Goal: Transaction & Acquisition: Subscribe to service/newsletter

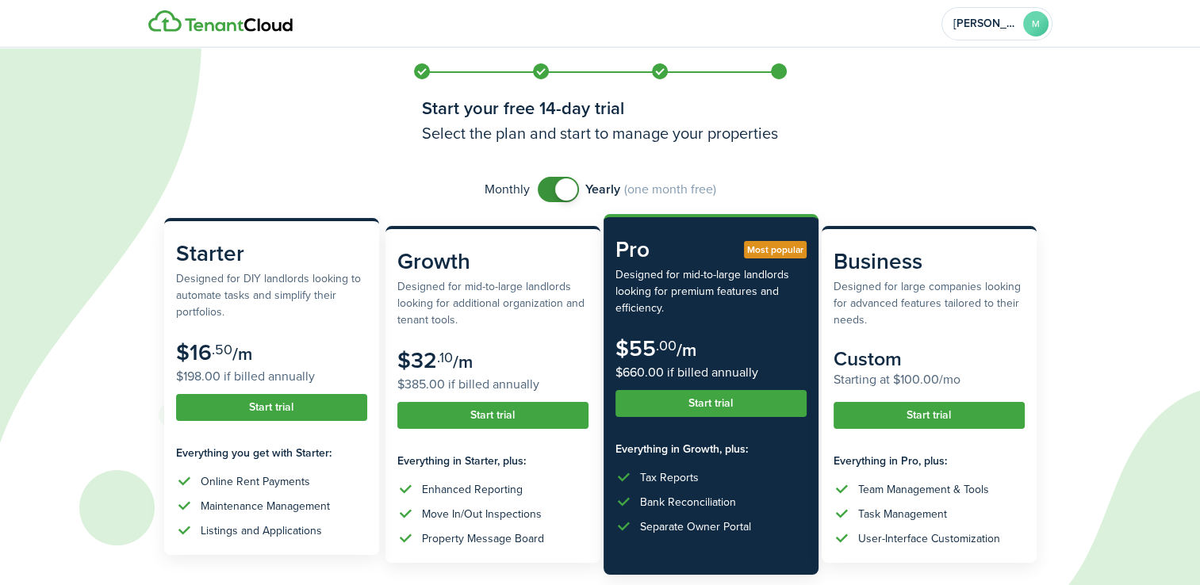
click at [249, 409] on button "Start trial" at bounding box center [271, 407] width 191 height 27
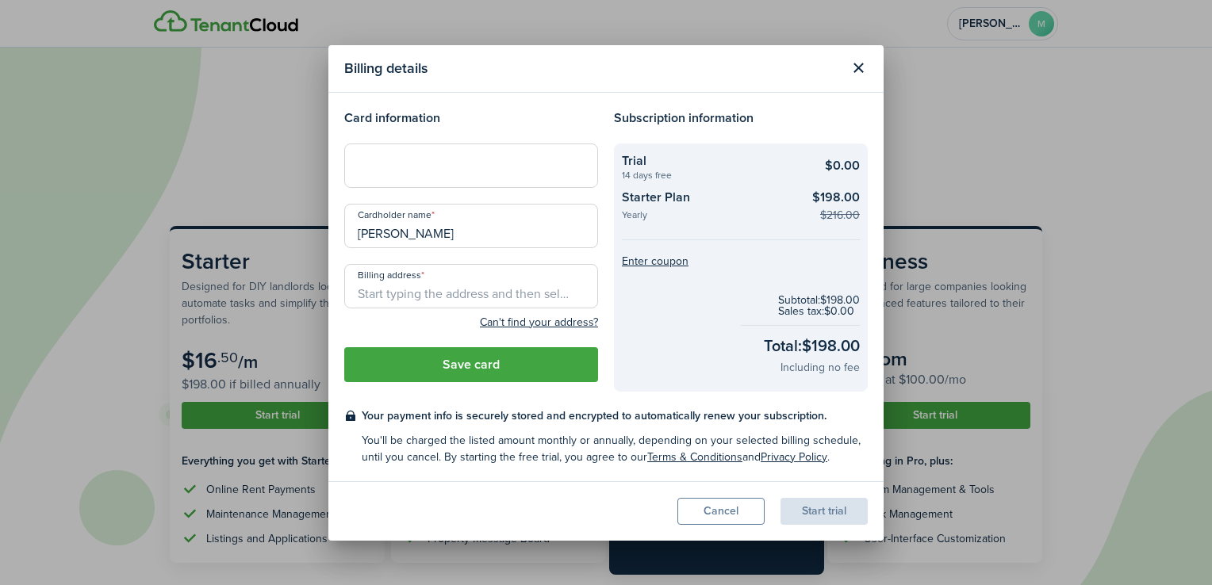
click at [384, 301] on input "Billing address" at bounding box center [471, 286] width 254 height 44
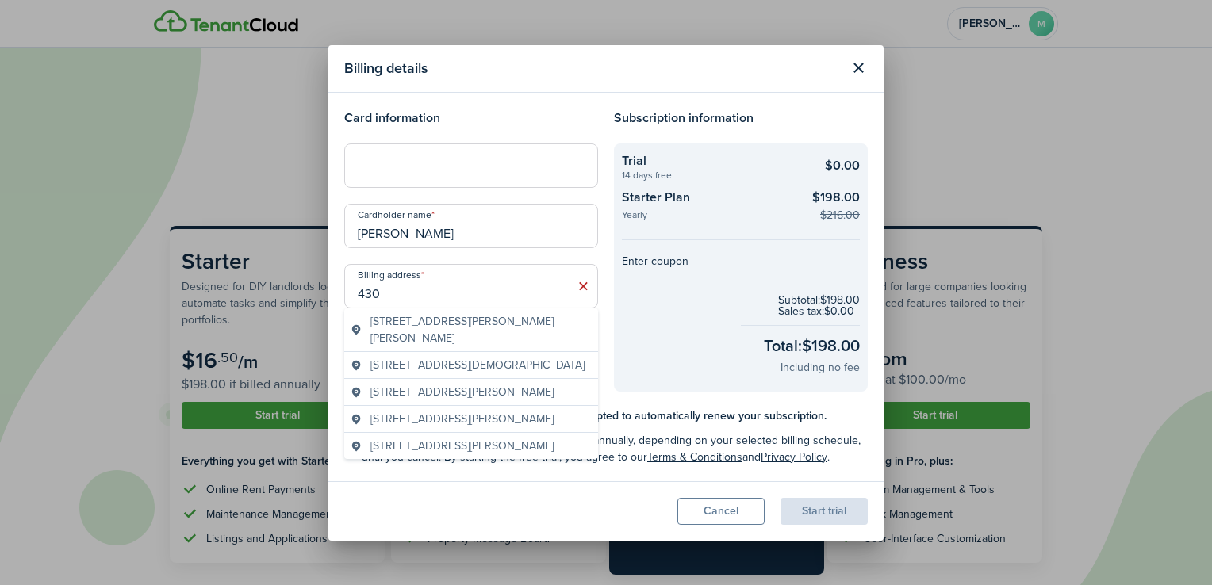
click at [451, 294] on input "430" at bounding box center [471, 286] width 254 height 44
type input "4"
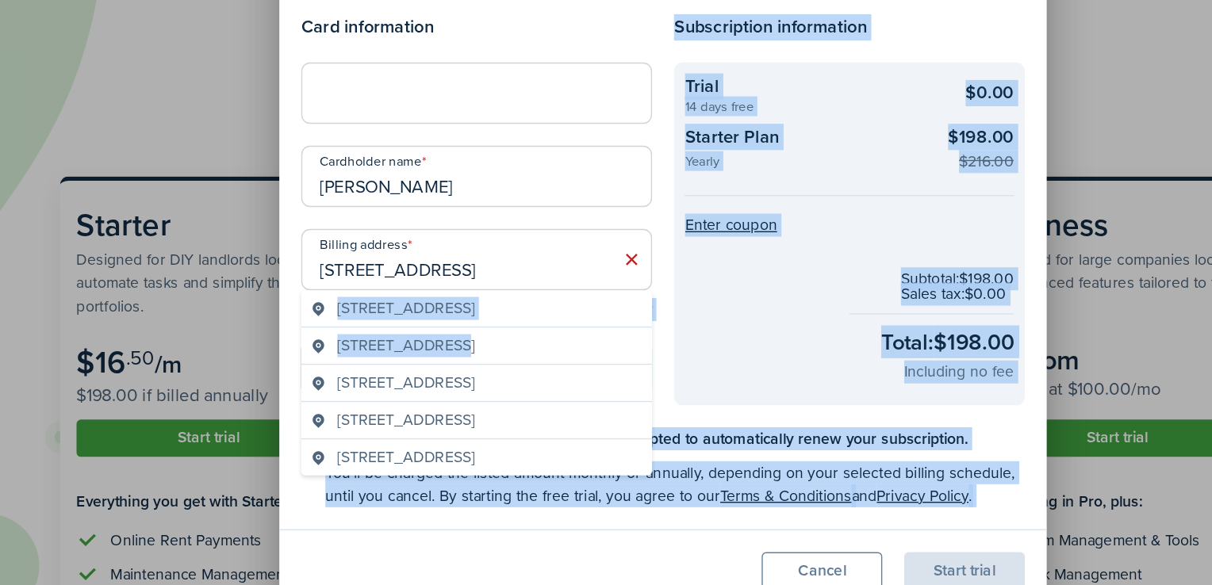
drag, startPoint x: 384, startPoint y: 343, endPoint x: 322, endPoint y: 288, distance: 82.6
click at [322, 288] on div "Billing details Card information Cardholder name [PERSON_NAME] Billing address …" at bounding box center [606, 292] width 1212 height 585
click at [714, 323] on checkout-total "Subtotal: $198.00 Sales tax: $0.00 Total: $198.00 Including no fee" at bounding box center [741, 335] width 238 height 105
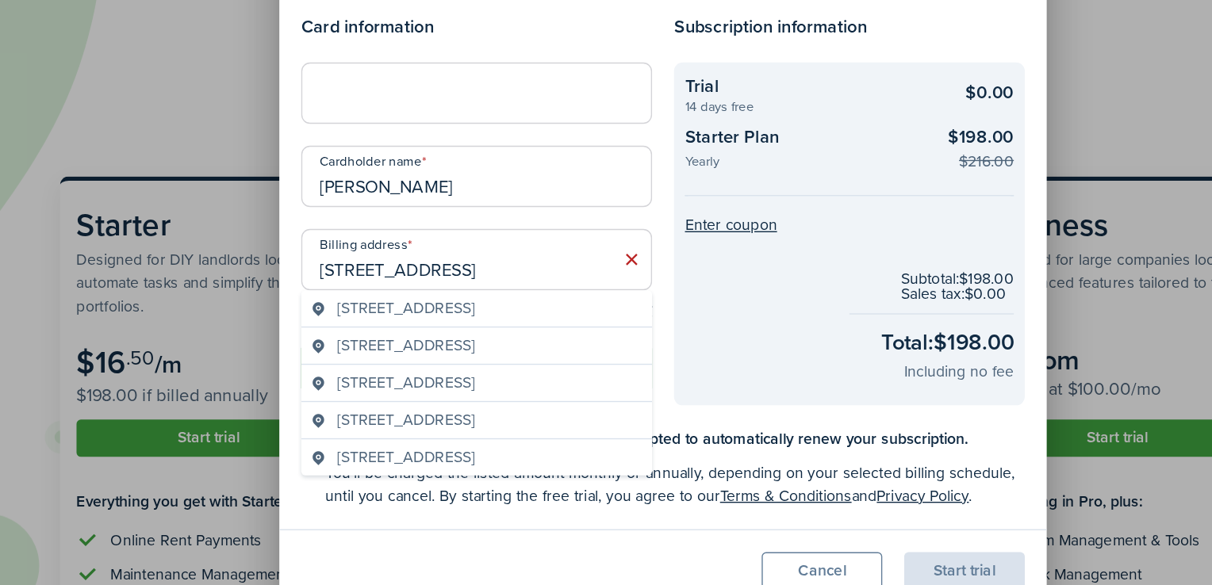
click at [510, 294] on input "[STREET_ADDRESS]" at bounding box center [471, 286] width 254 height 44
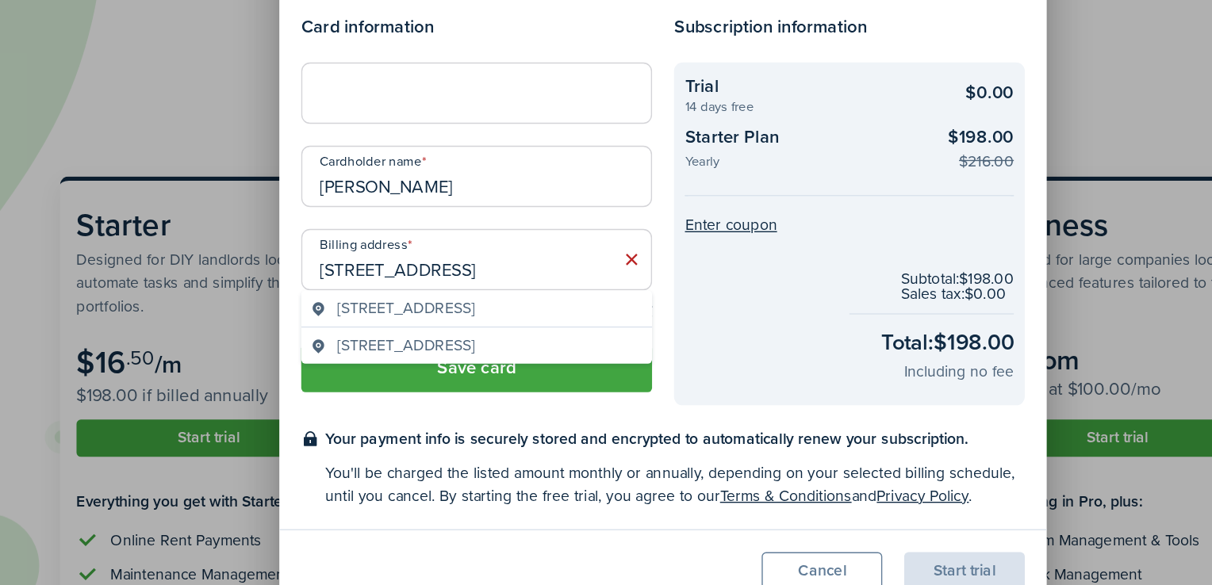
click at [470, 318] on span "[STREET_ADDRESS]" at bounding box center [419, 321] width 99 height 17
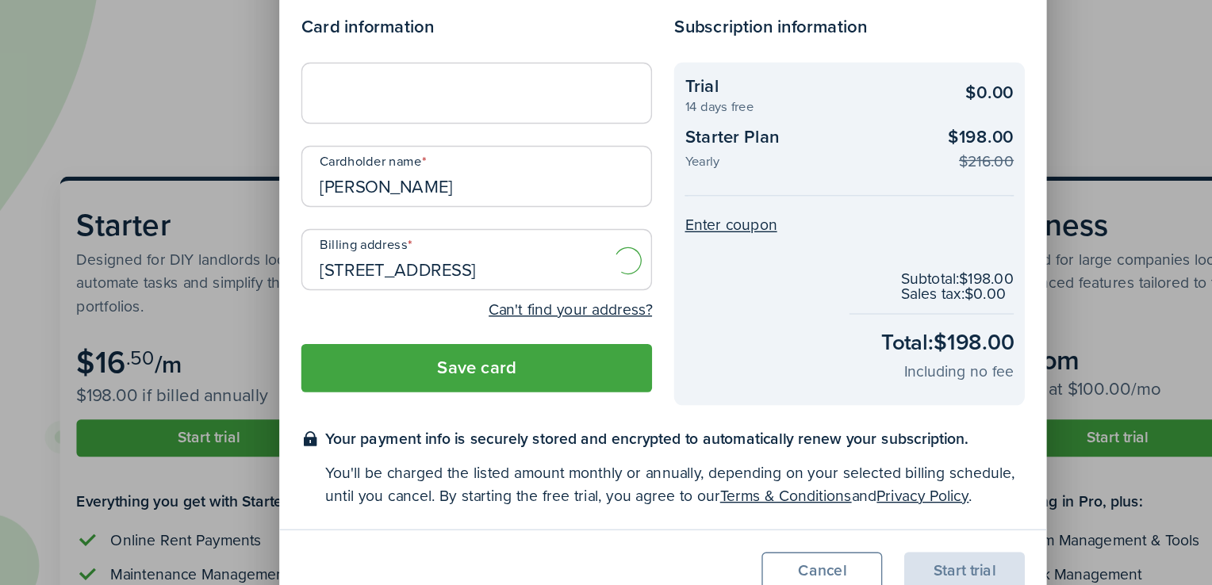
type input "[STREET_ADDRESS]"
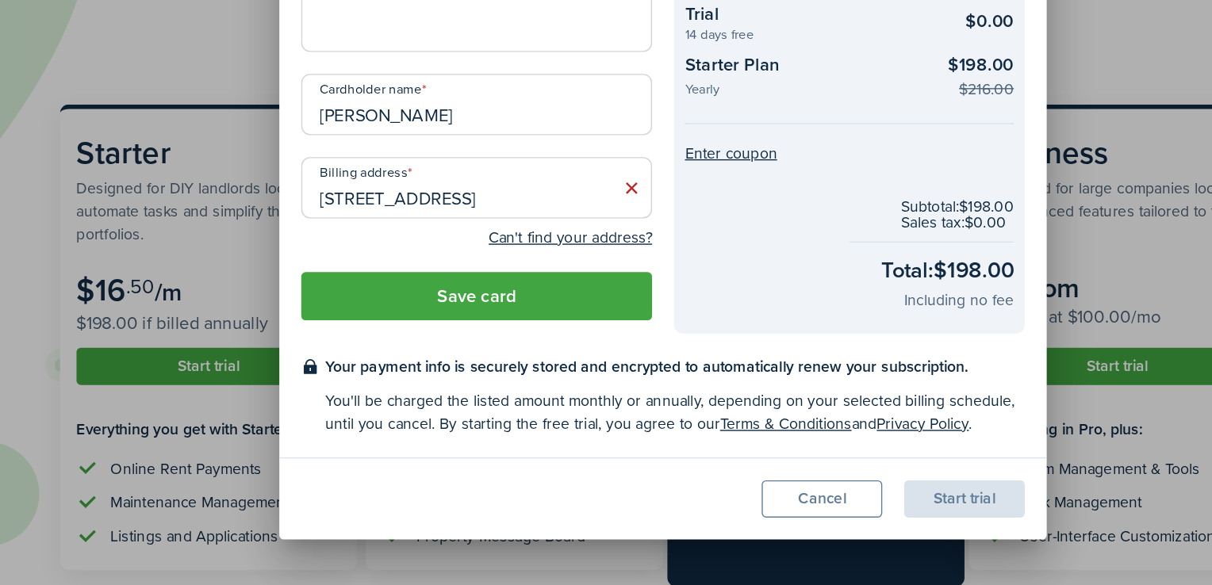
click at [403, 173] on iframe at bounding box center [471, 165] width 233 height 15
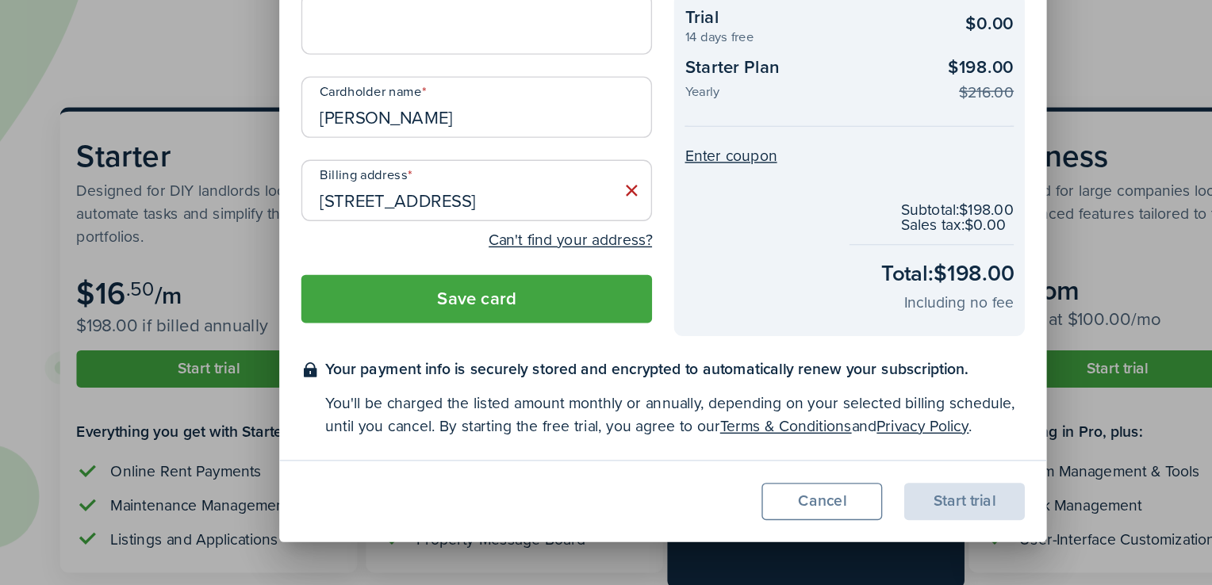
click at [495, 363] on button "Save card" at bounding box center [471, 364] width 254 height 35
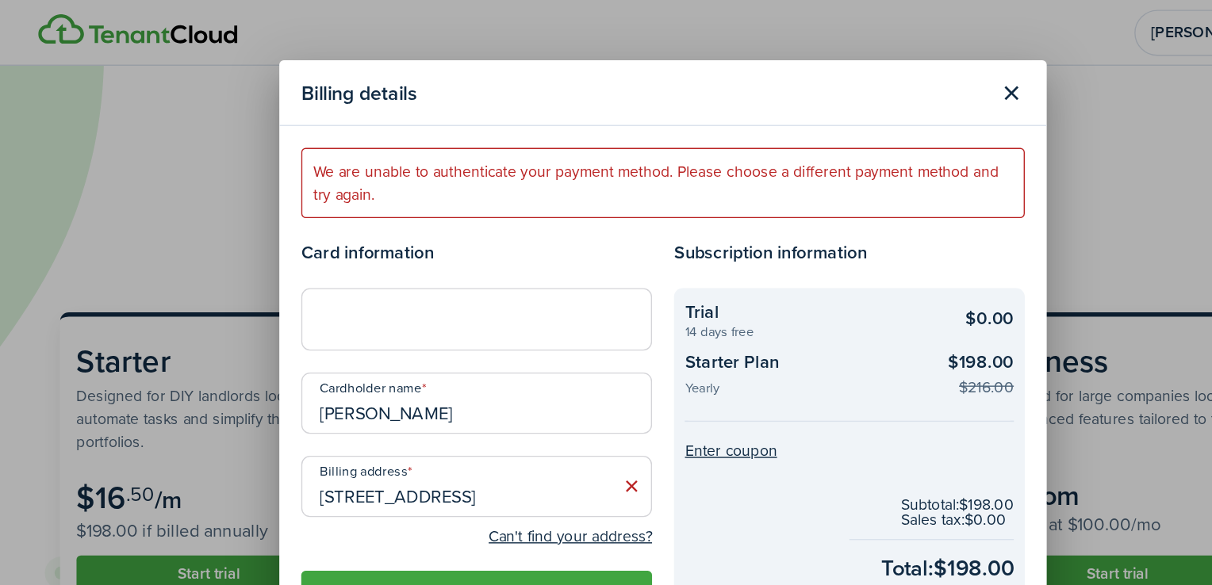
click at [850, 66] on button "Close modal" at bounding box center [858, 67] width 27 height 27
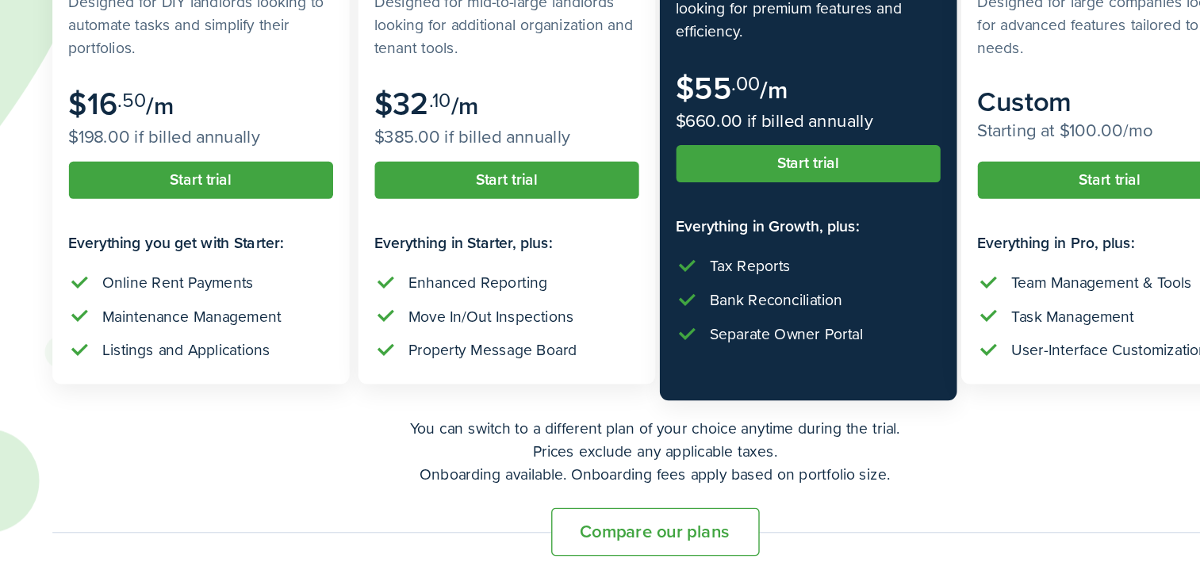
scroll to position [125, 0]
